Goal: Information Seeking & Learning: Learn about a topic

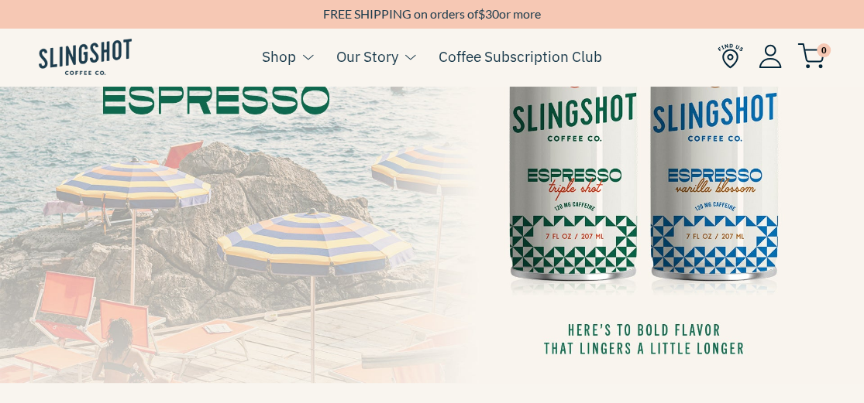
scroll to position [232, 0]
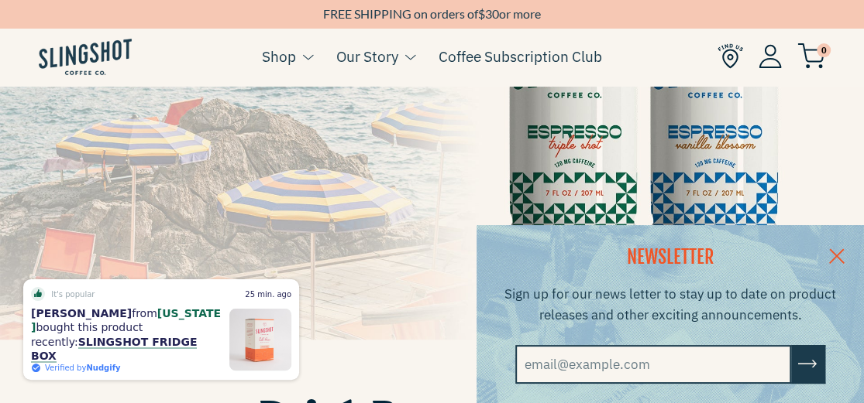
click at [850, 248] on link at bounding box center [836, 255] width 54 height 60
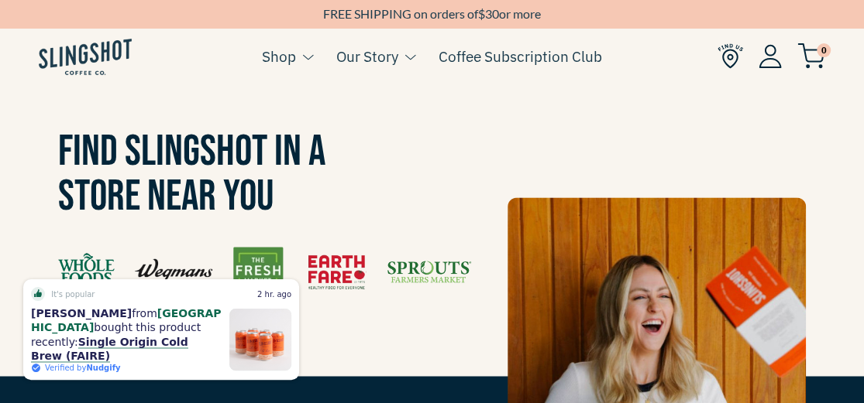
scroll to position [1084, 0]
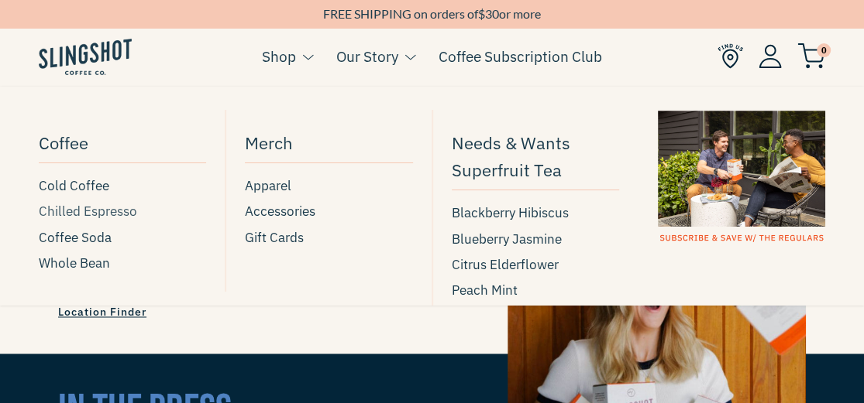
click at [89, 211] on span "Chilled Espresso" at bounding box center [88, 211] width 98 height 21
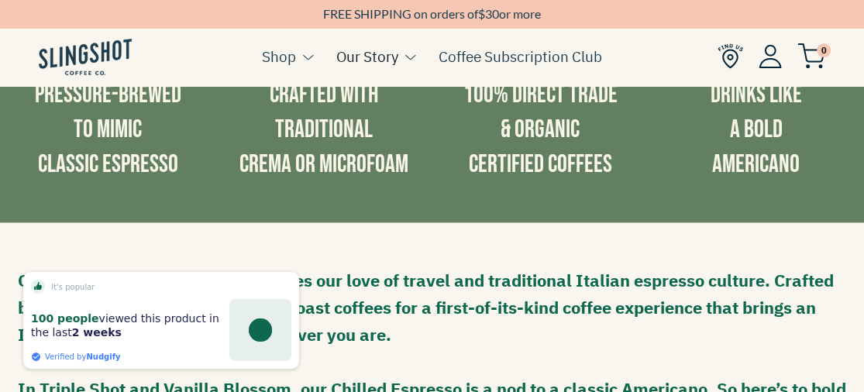
scroll to position [774, 0]
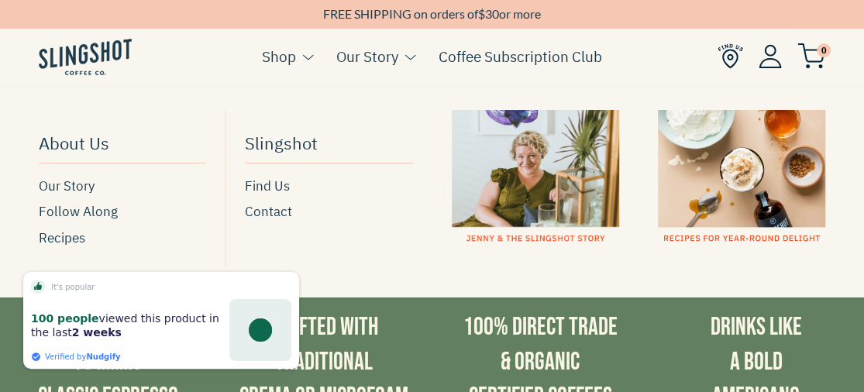
click at [398, 57] on button at bounding box center [406, 57] width 17 height 20
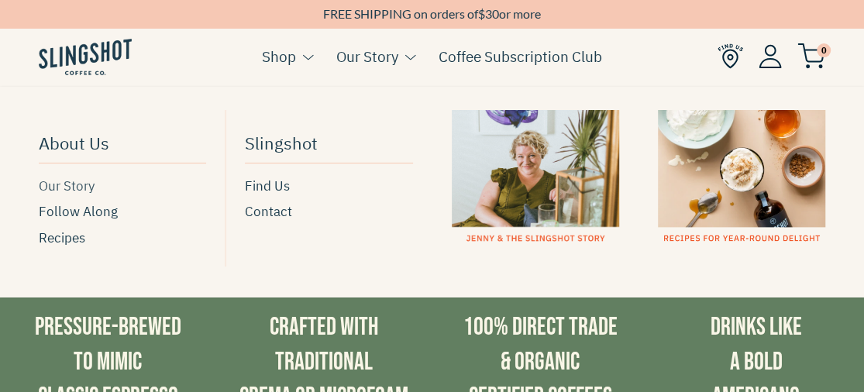
click at [62, 189] on span "Our Story" at bounding box center [67, 186] width 56 height 21
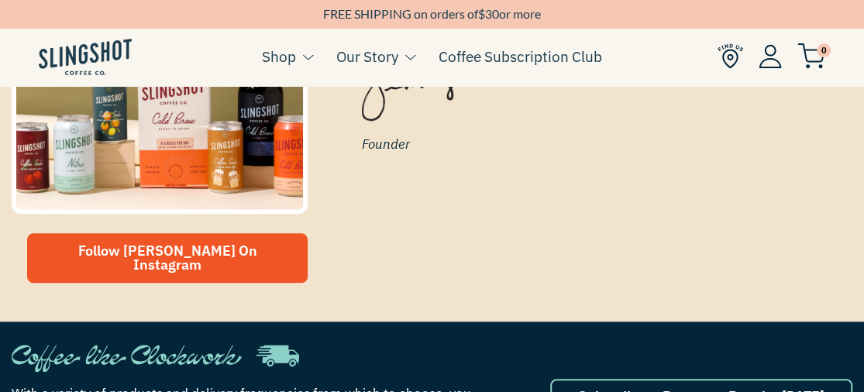
scroll to position [697, 0]
